Goal: Check status: Check status

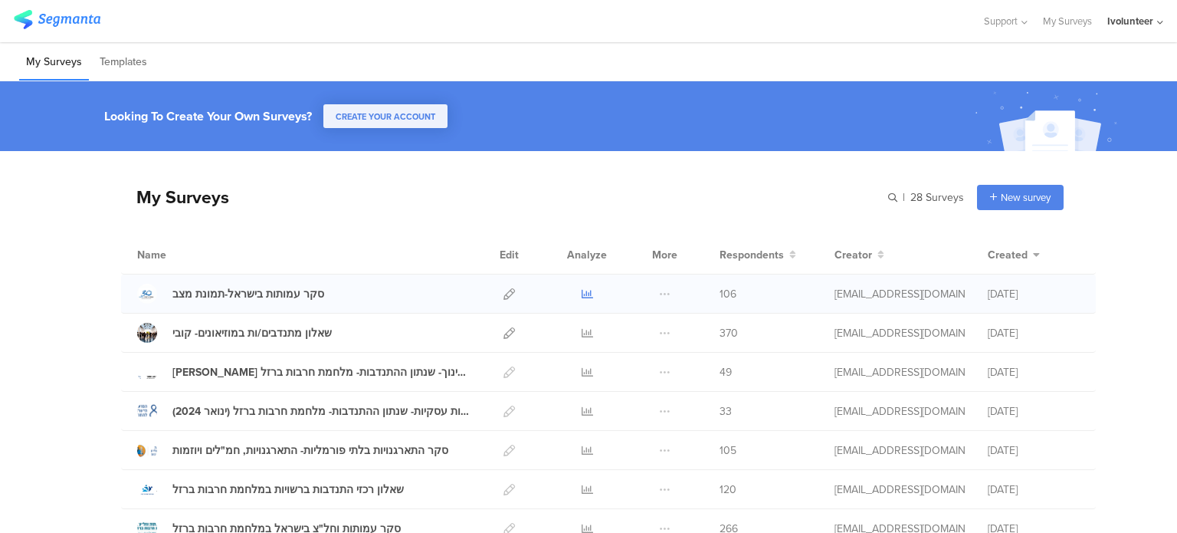
click at [582, 289] on icon at bounding box center [587, 293] width 11 height 11
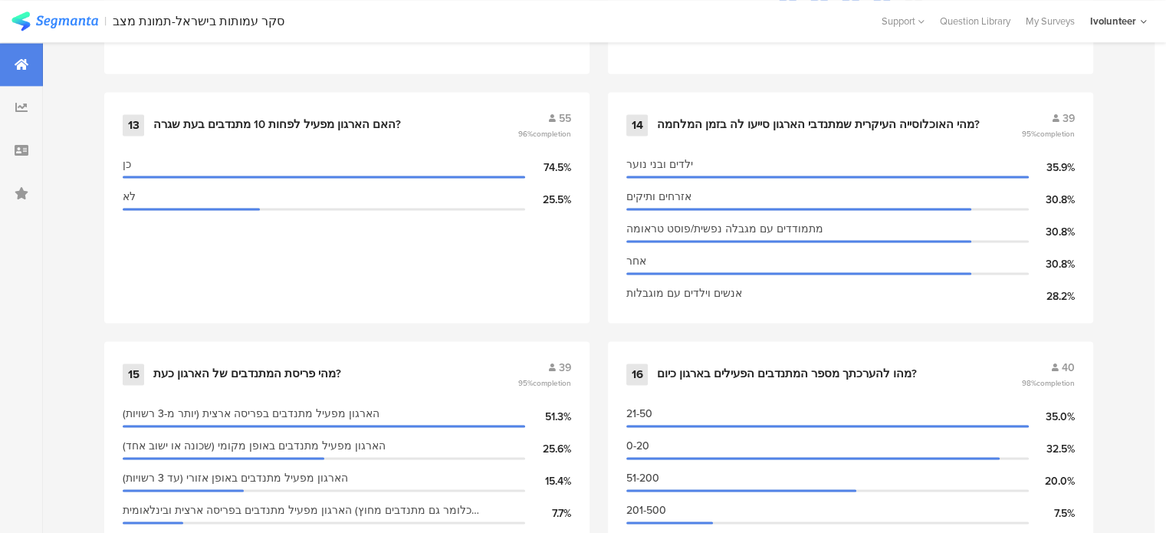
scroll to position [2375, 0]
